Goal: Task Accomplishment & Management: Manage account settings

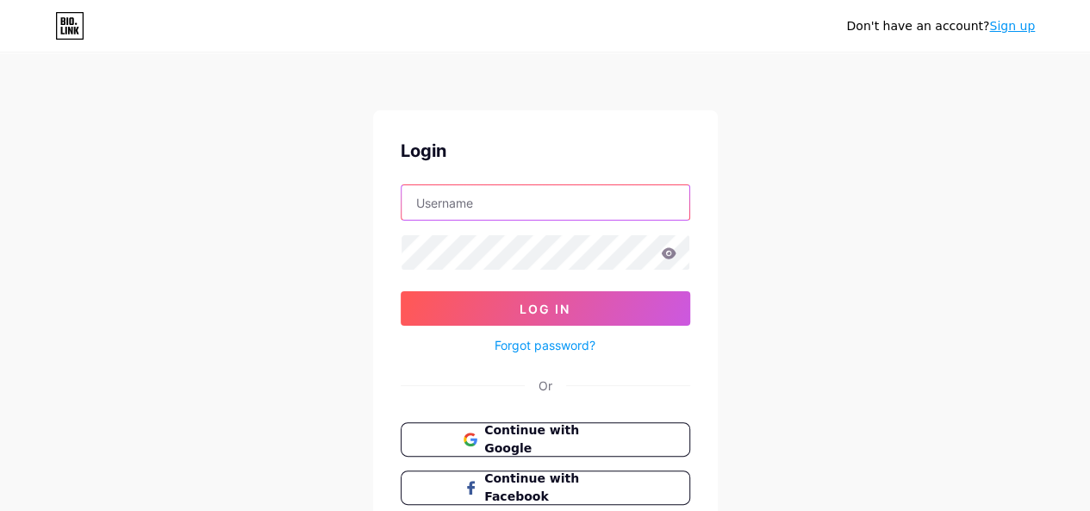
click at [525, 201] on input "text" at bounding box center [545, 202] width 288 height 34
paste input "[EMAIL_ADDRESS][DOMAIN_NAME]"
type input "[EMAIL_ADDRESS][DOMAIN_NAME]"
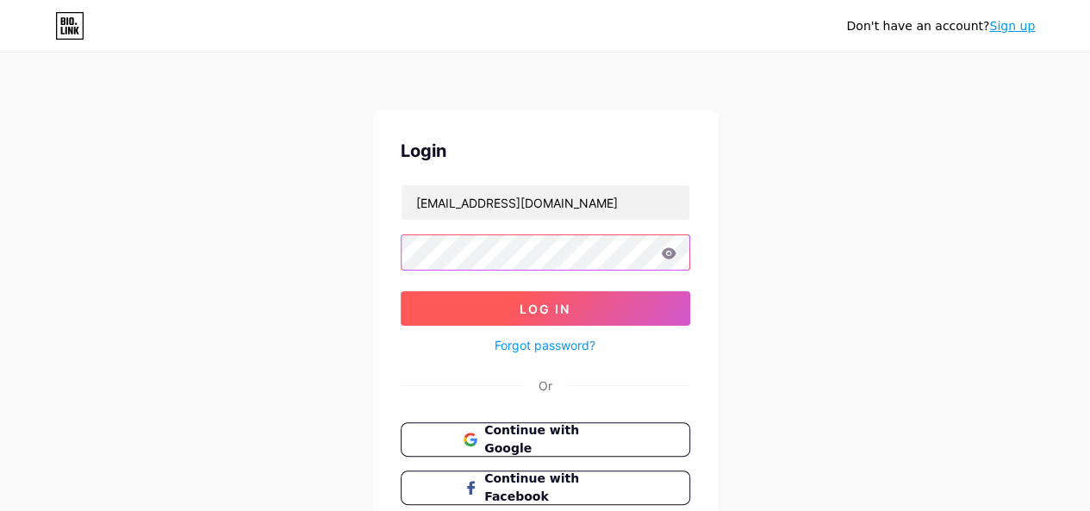
click at [400, 291] on button "Log In" at bounding box center [544, 308] width 289 height 34
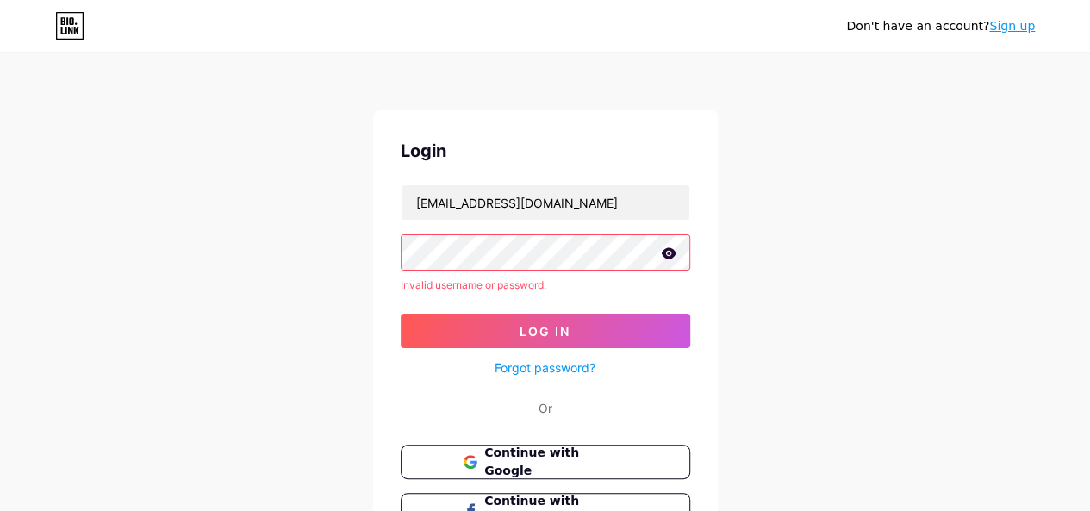
click at [668, 251] on icon at bounding box center [668, 252] width 15 height 11
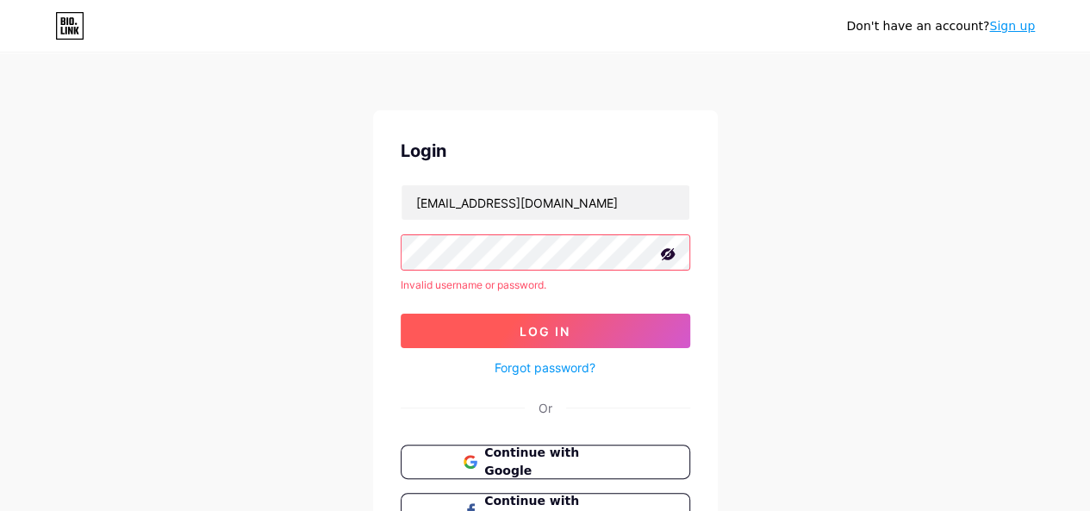
click at [534, 338] on button "Log In" at bounding box center [544, 331] width 289 height 34
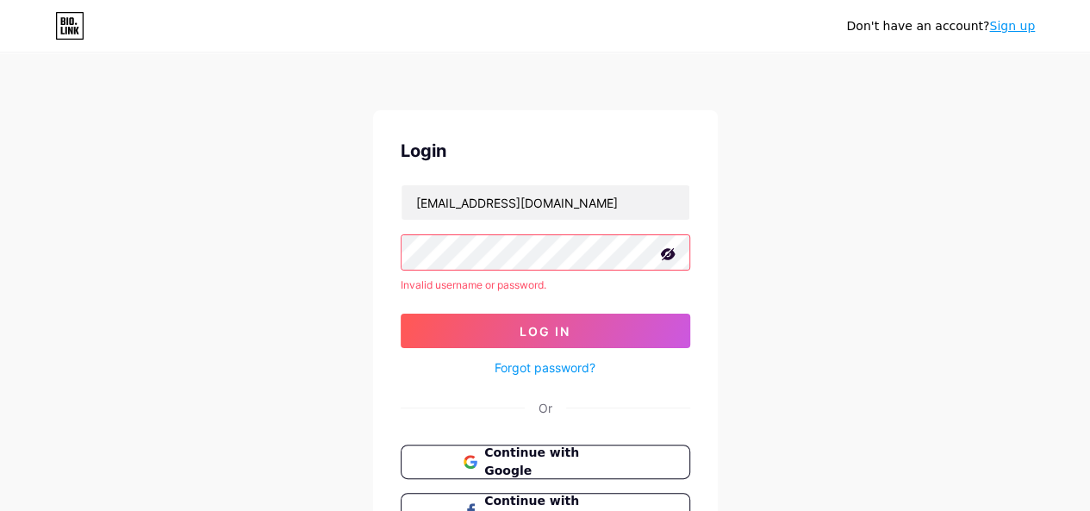
click at [400, 314] on button "Log In" at bounding box center [544, 331] width 289 height 34
